Goal: Transaction & Acquisition: Purchase product/service

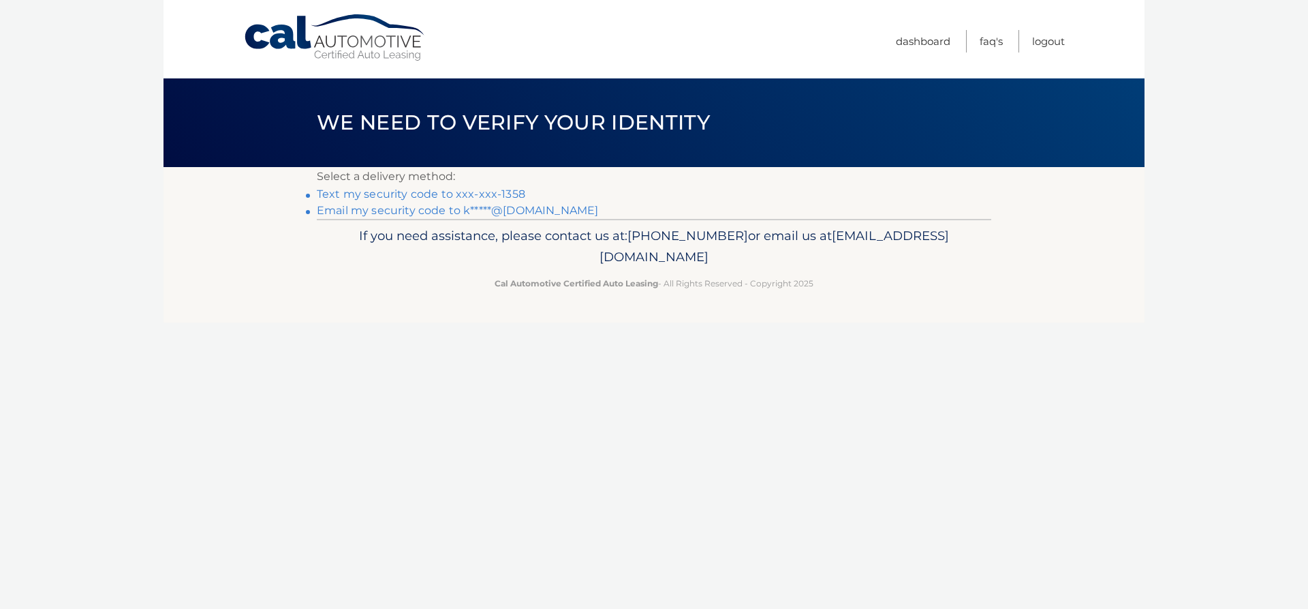
click at [459, 194] on link "Text my security code to xxx-xxx-1358" at bounding box center [421, 193] width 209 height 13
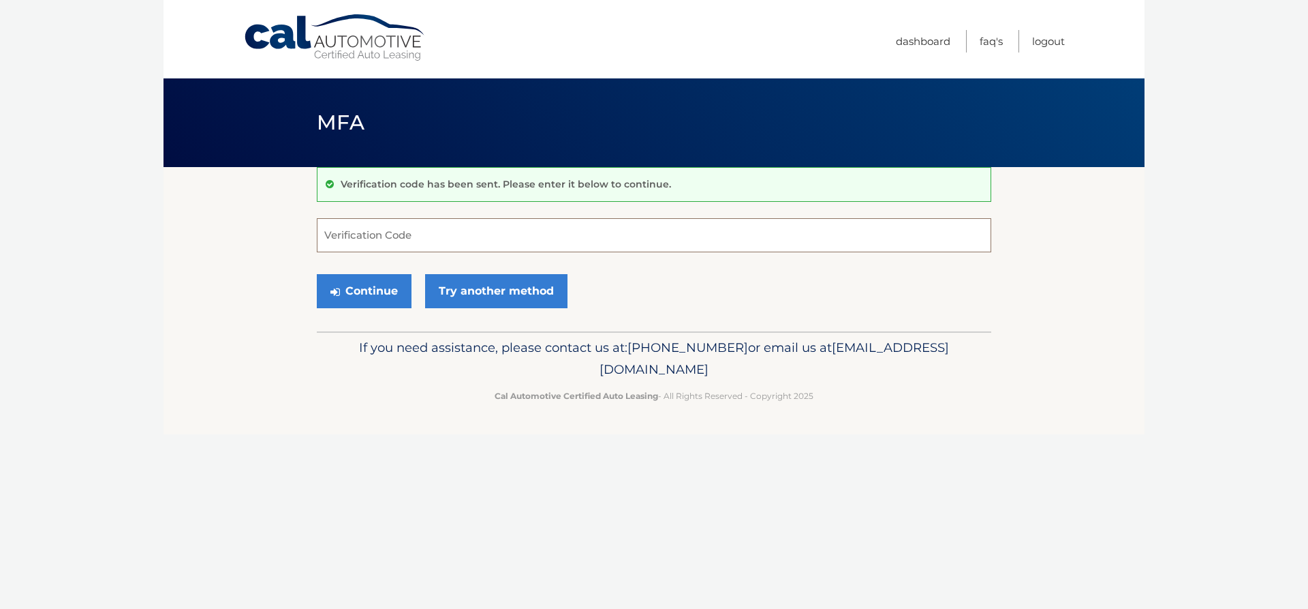
click at [432, 239] on input "Verification Code" at bounding box center [654, 235] width 675 height 34
type input "297163"
click at [317, 274] on button "Continue" at bounding box center [364, 291] width 95 height 34
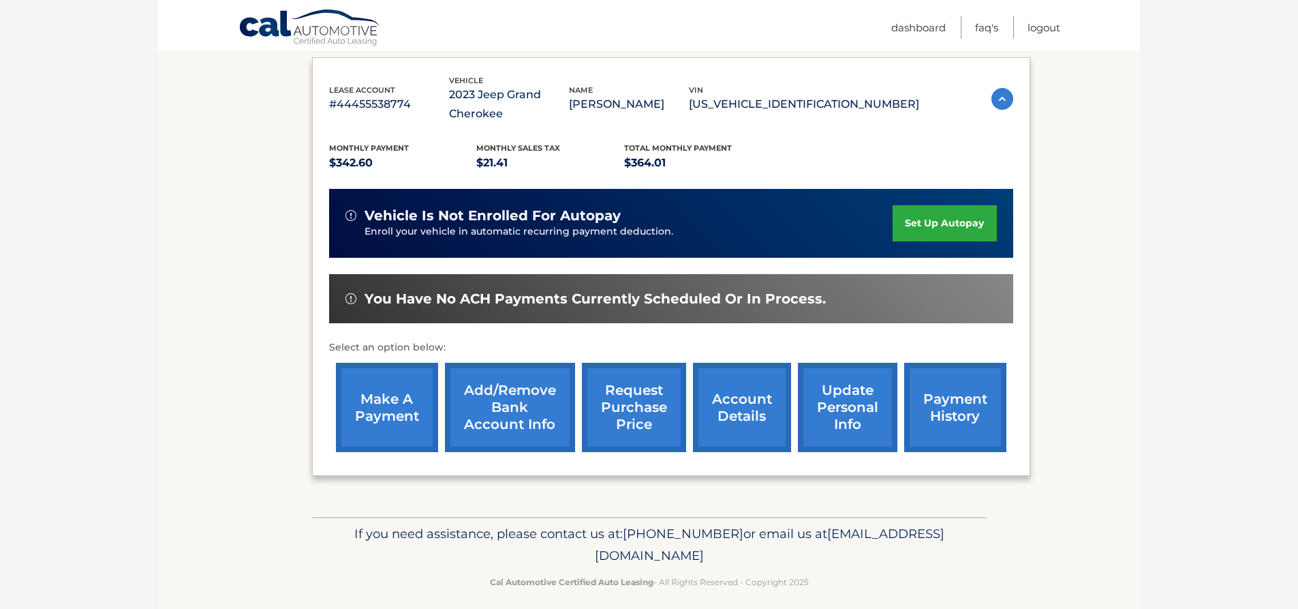
scroll to position [236, 0]
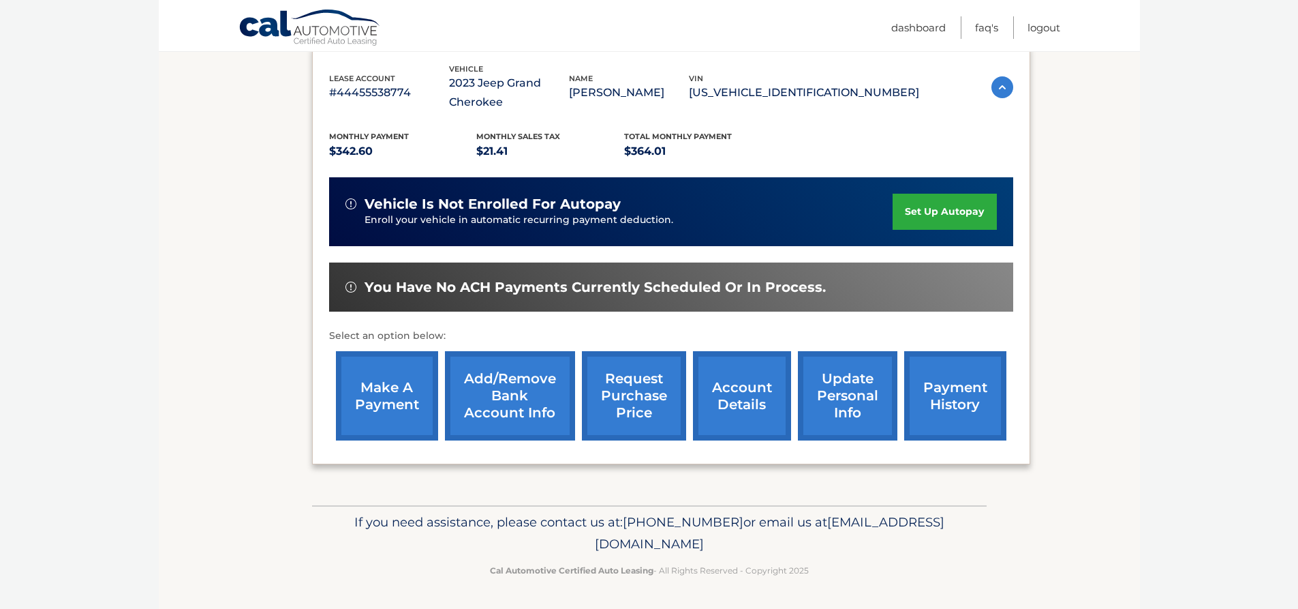
drag, startPoint x: 945, startPoint y: 393, endPoint x: 1046, endPoint y: 385, distance: 101.8
click at [945, 393] on link "payment history" at bounding box center [955, 395] width 102 height 89
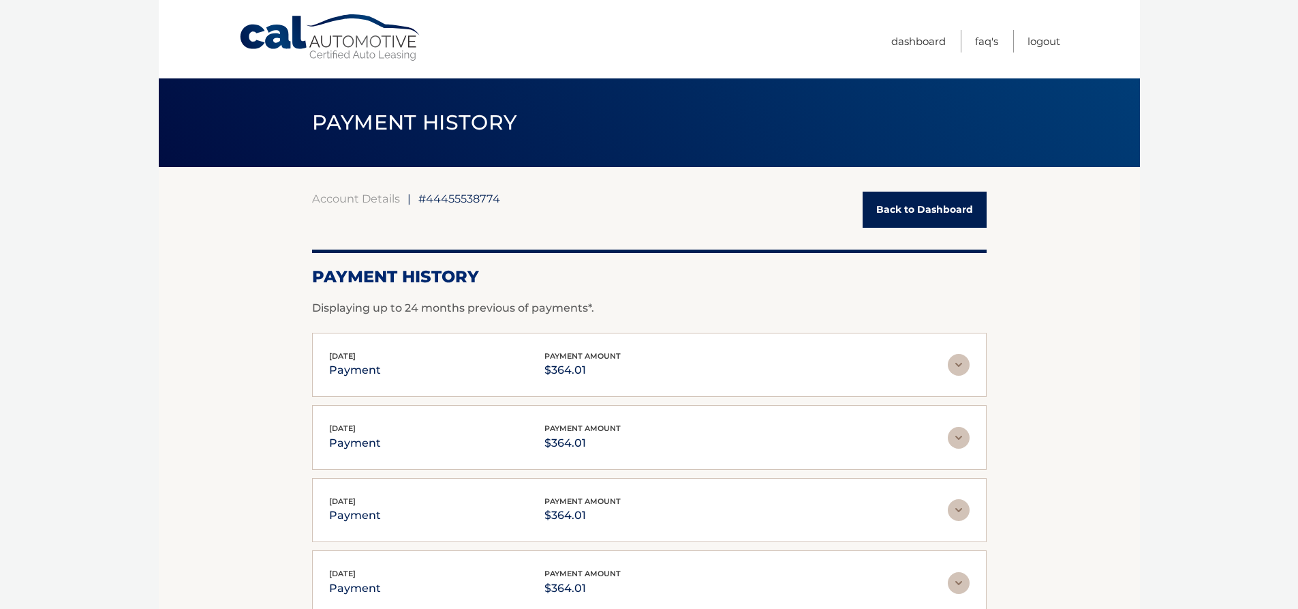
click at [891, 210] on link "Back to Dashboard" at bounding box center [925, 210] width 124 height 36
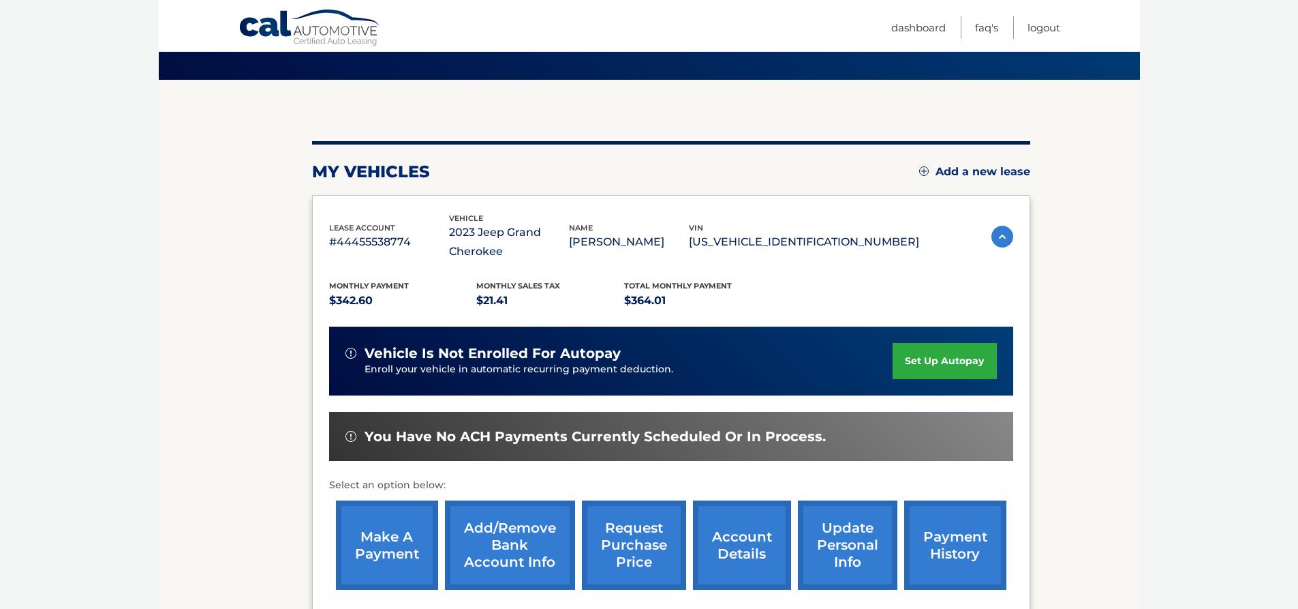
scroll to position [204, 0]
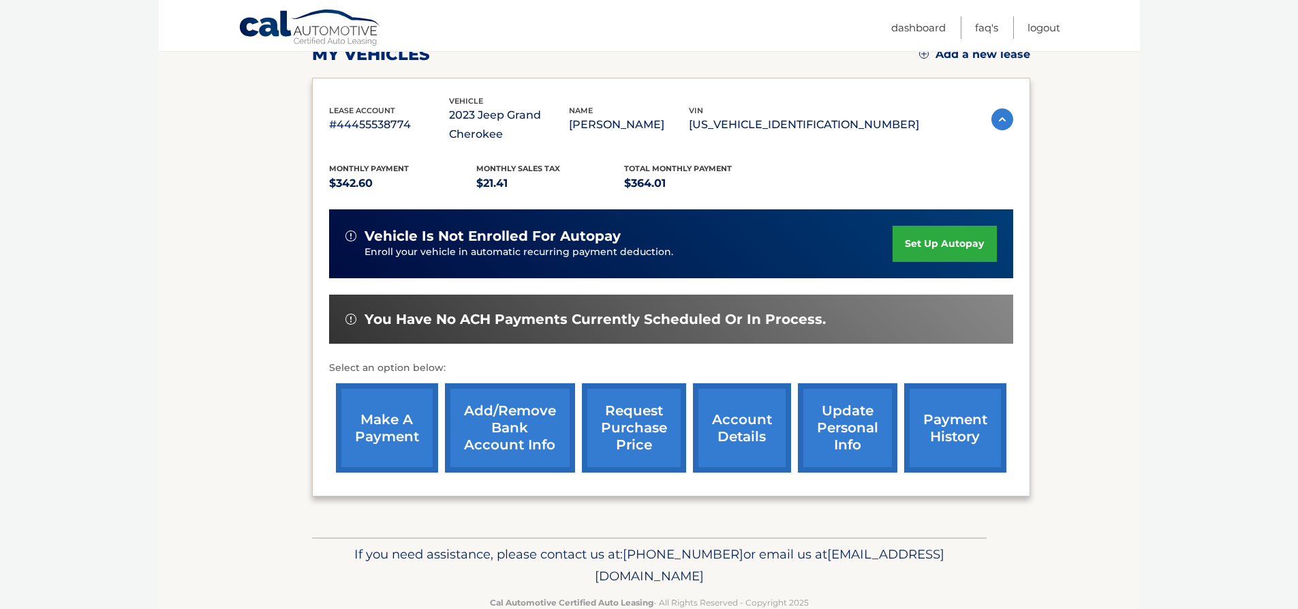
click at [404, 424] on link "make a payment" at bounding box center [387, 427] width 102 height 89
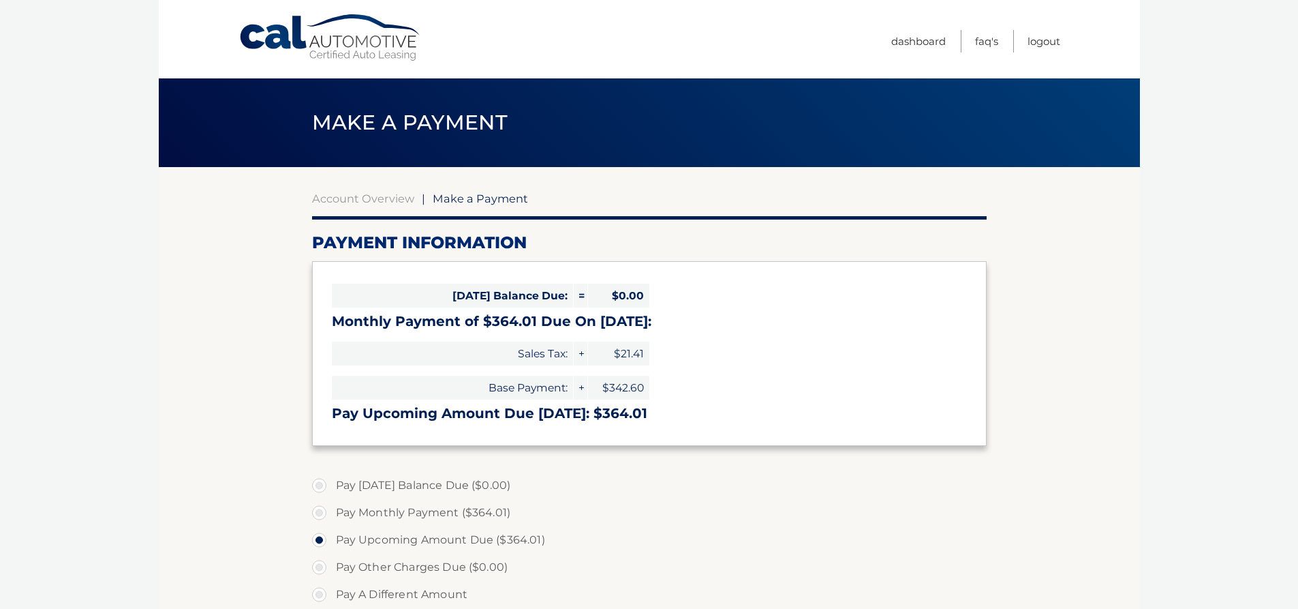
select select "NmJmOTkyMDktODU5Zi00ODhlLWE1MjAtNmFlMDAzMWRkMTNl"
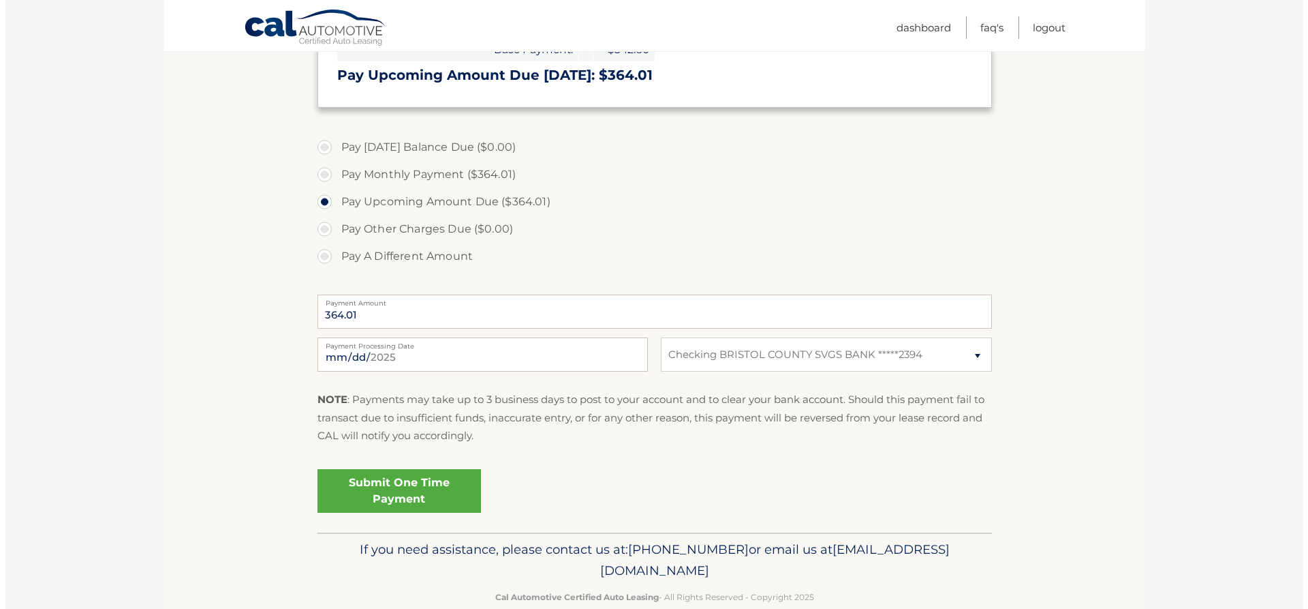
scroll to position [341, 0]
click at [401, 482] on link "Submit One Time Payment" at bounding box center [394, 488] width 164 height 44
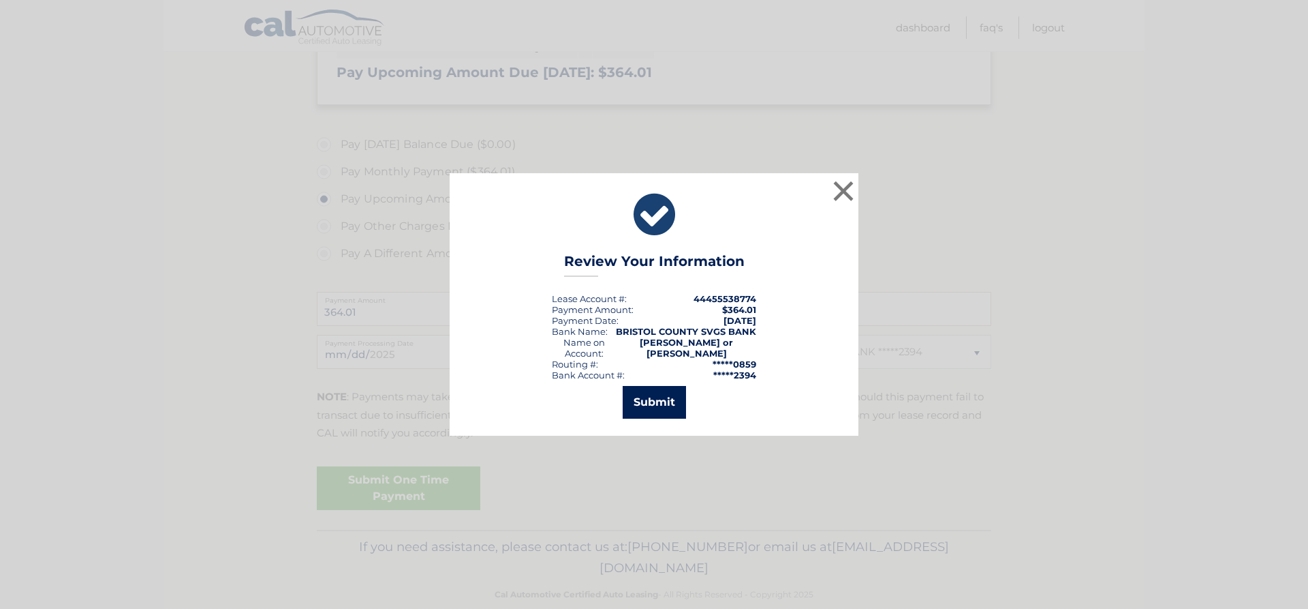
click at [662, 395] on button "Submit" at bounding box center [654, 402] width 63 height 33
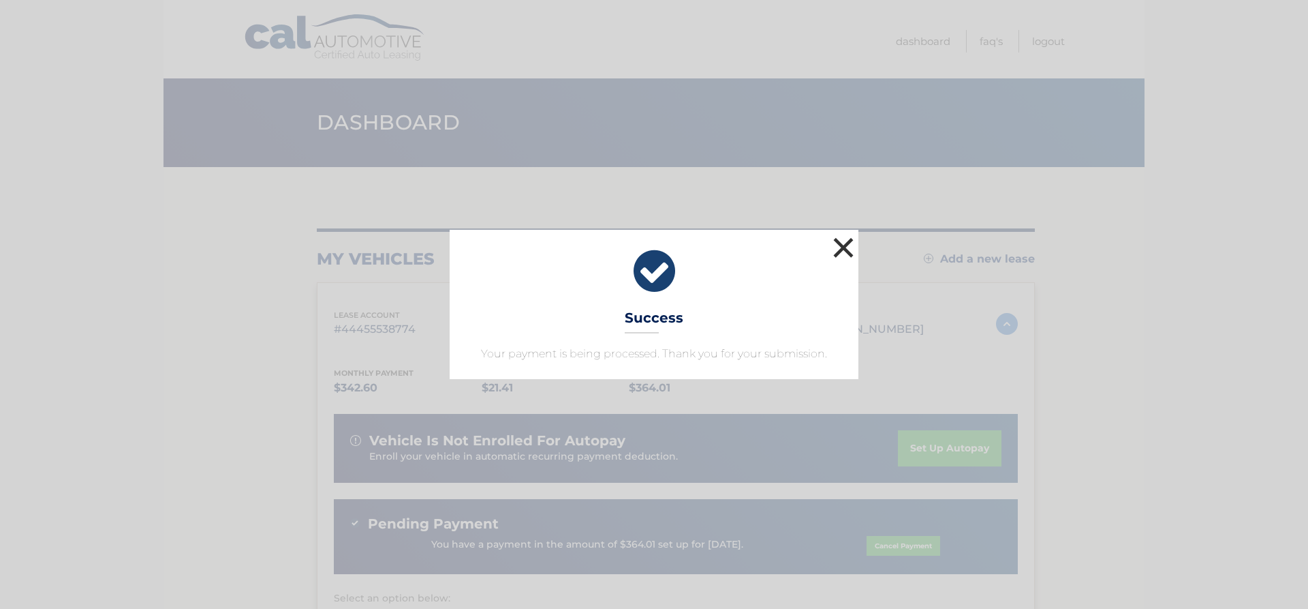
click at [842, 249] on button "×" at bounding box center [843, 247] width 27 height 27
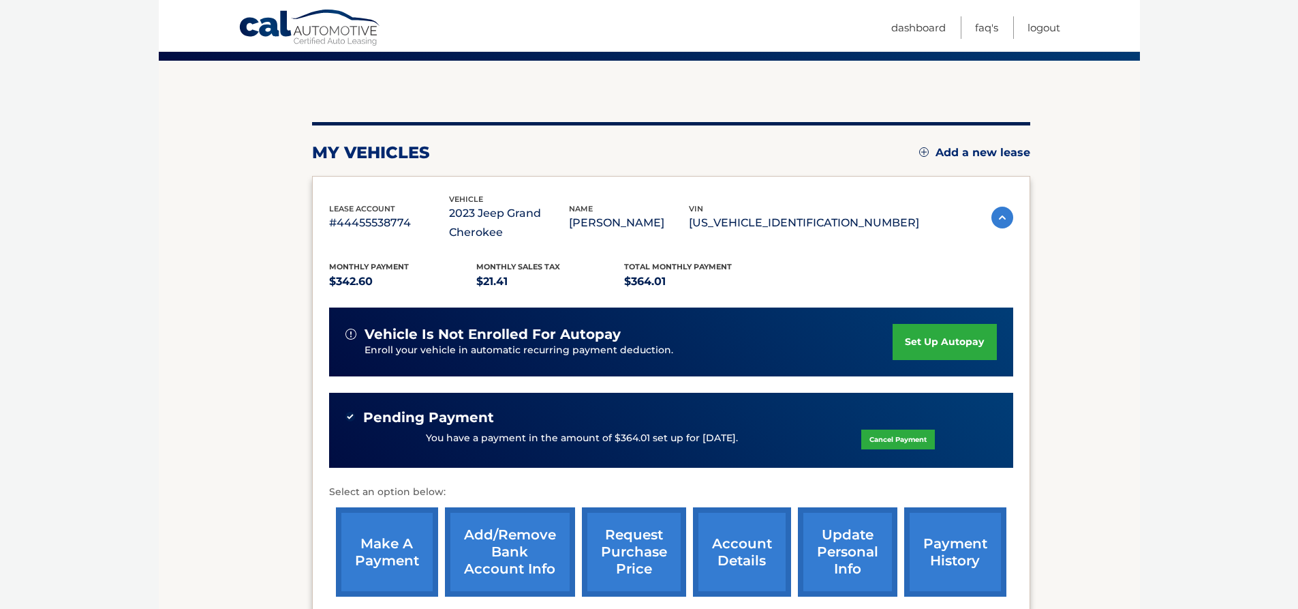
scroll to position [136, 0]
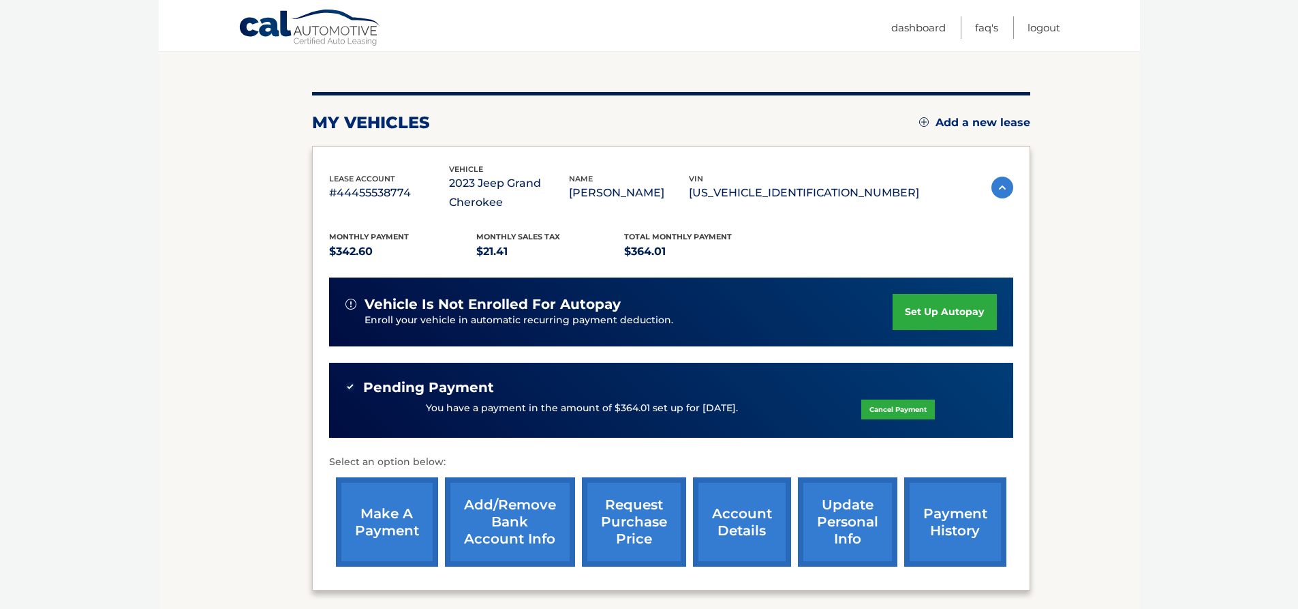
click at [726, 512] on link "account details" at bounding box center [742, 521] width 98 height 89
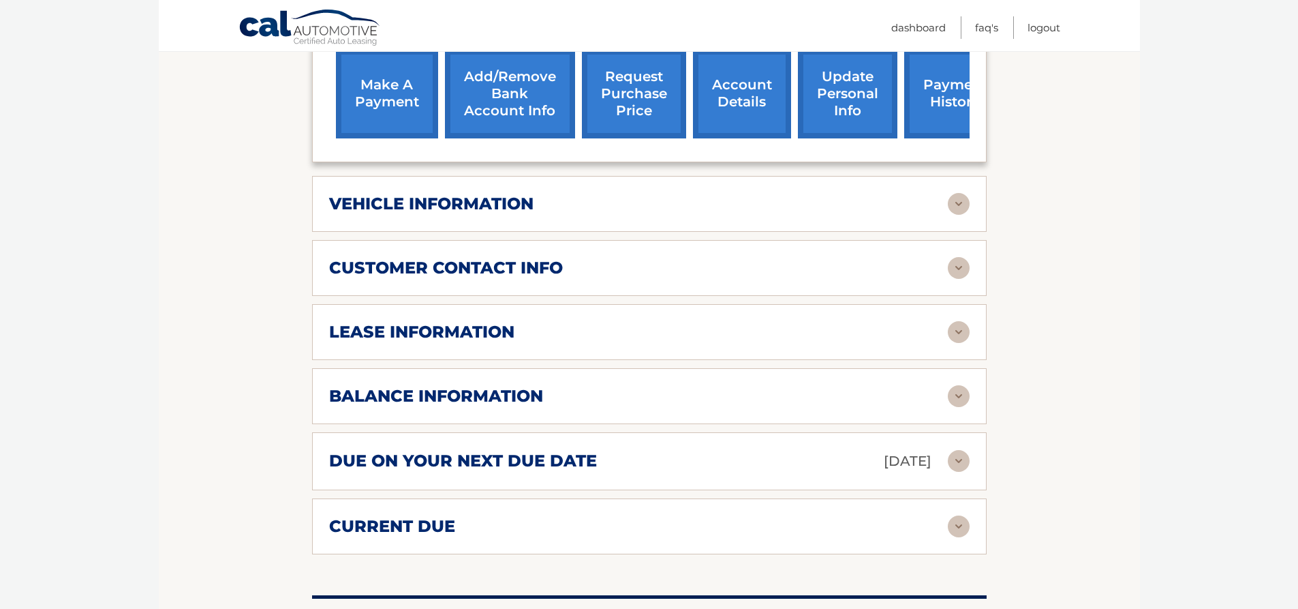
scroll to position [613, 0]
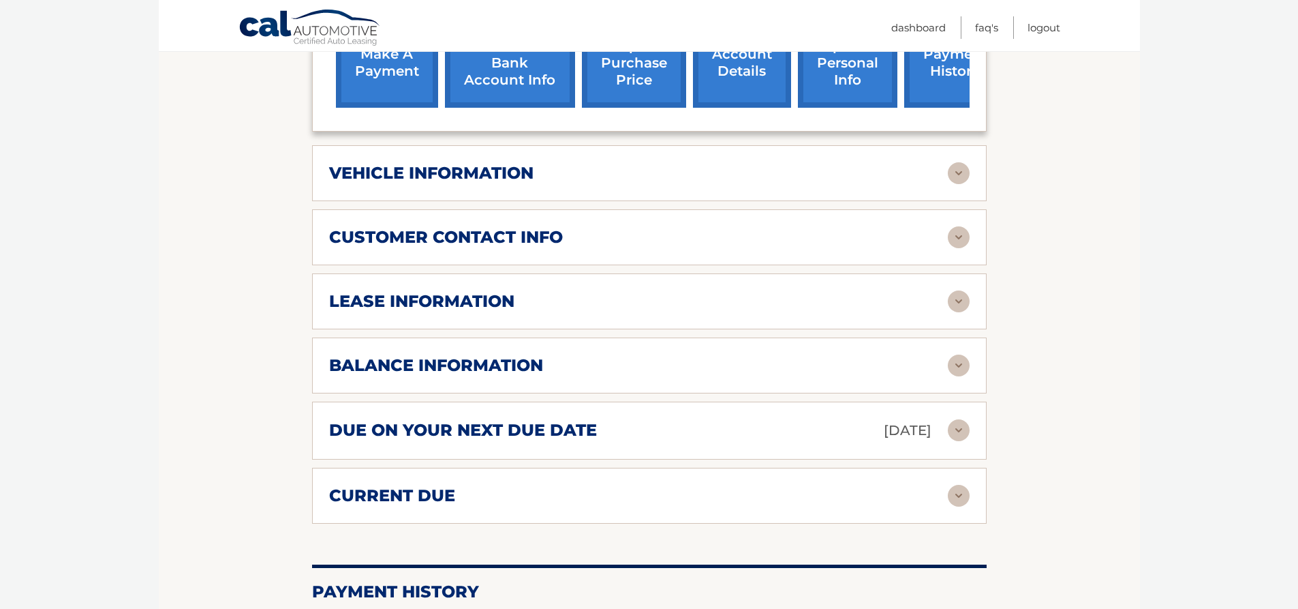
click at [962, 298] on img at bounding box center [959, 301] width 22 height 22
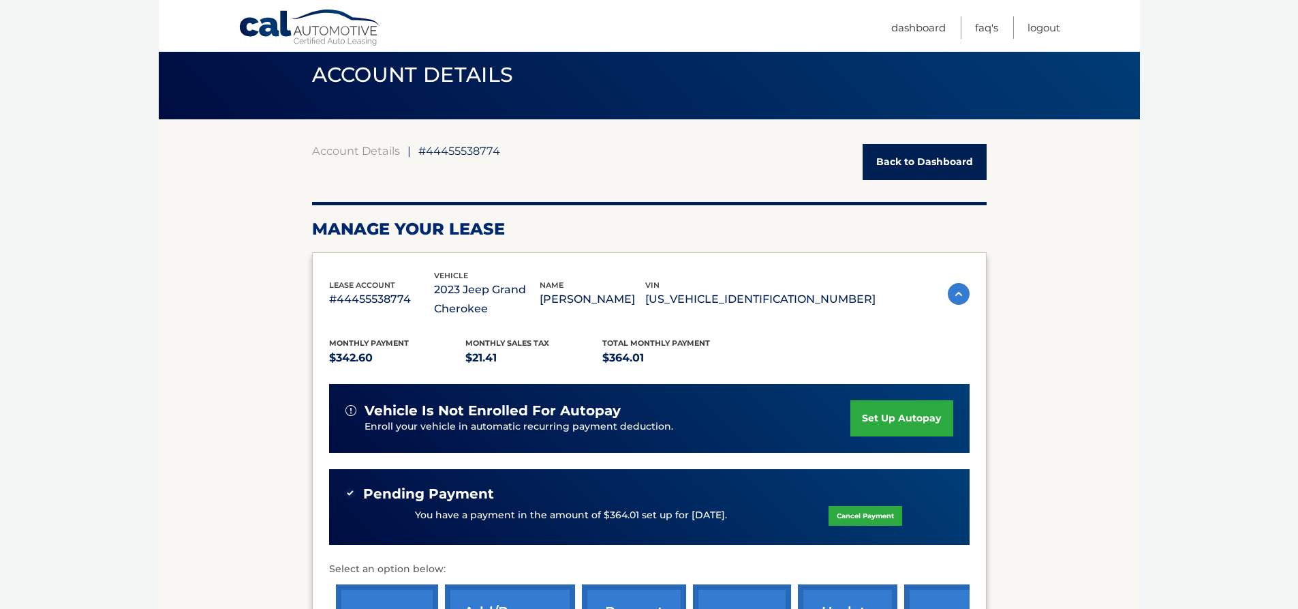
scroll to position [0, 0]
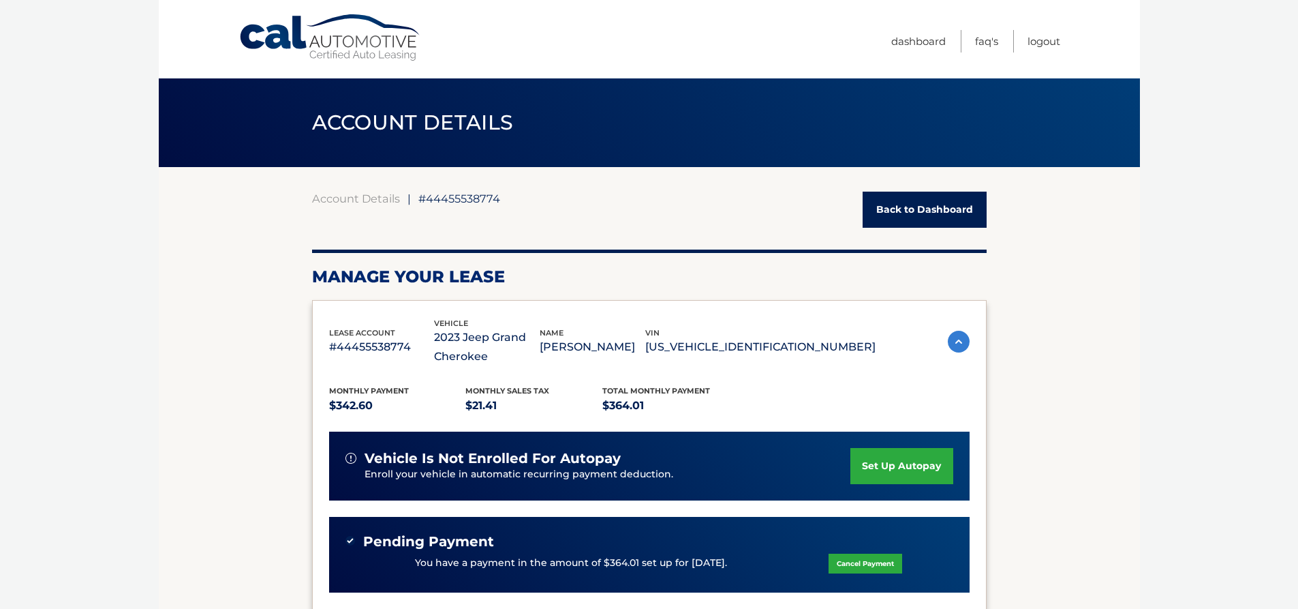
click at [908, 204] on link "Back to Dashboard" at bounding box center [925, 210] width 124 height 36
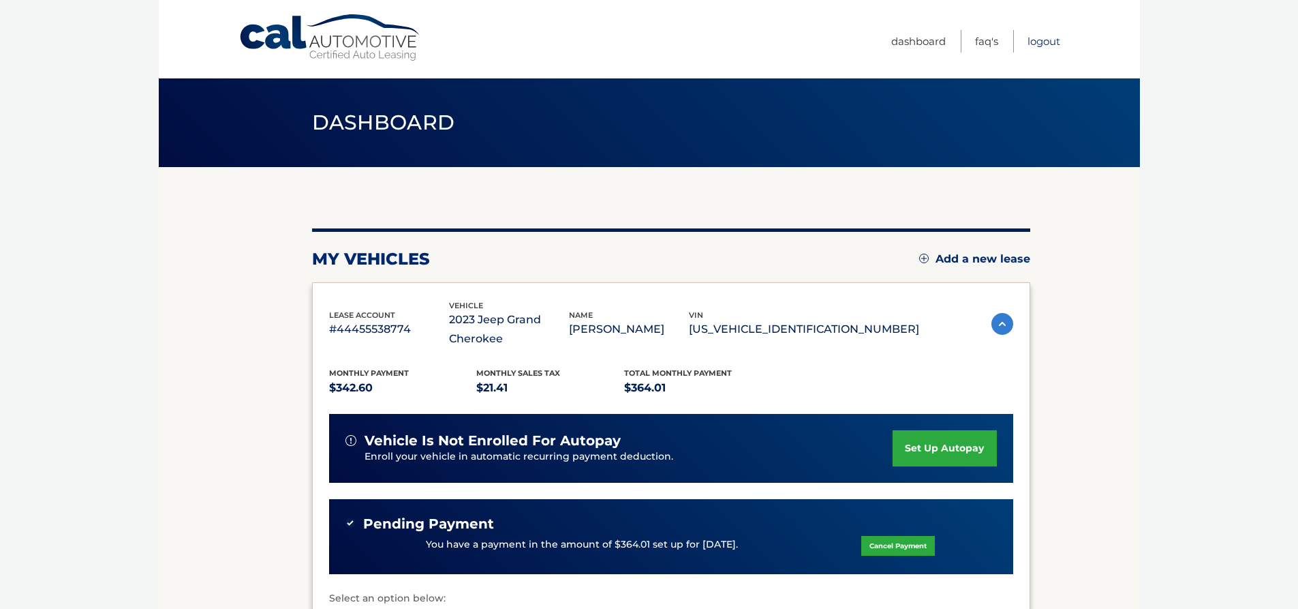
click at [1043, 40] on link "Logout" at bounding box center [1044, 41] width 33 height 22
